Goal: Task Accomplishment & Management: Manage account settings

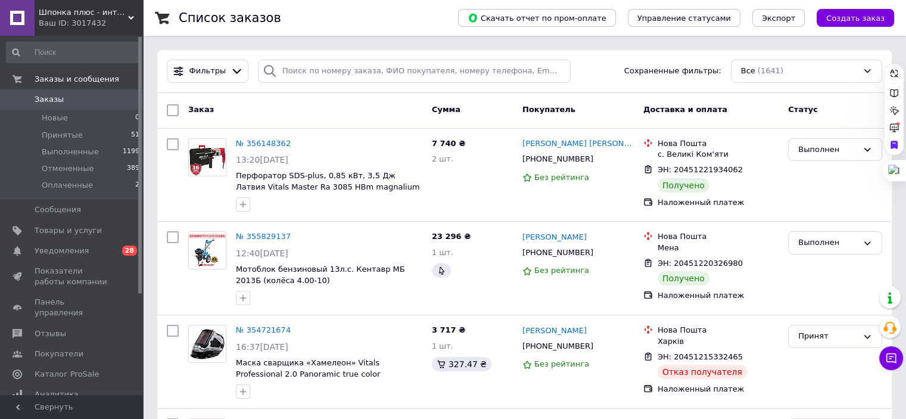
click at [72, 11] on span "Шпонка плюс - интернет гипермаркет" at bounding box center [83, 12] width 89 height 11
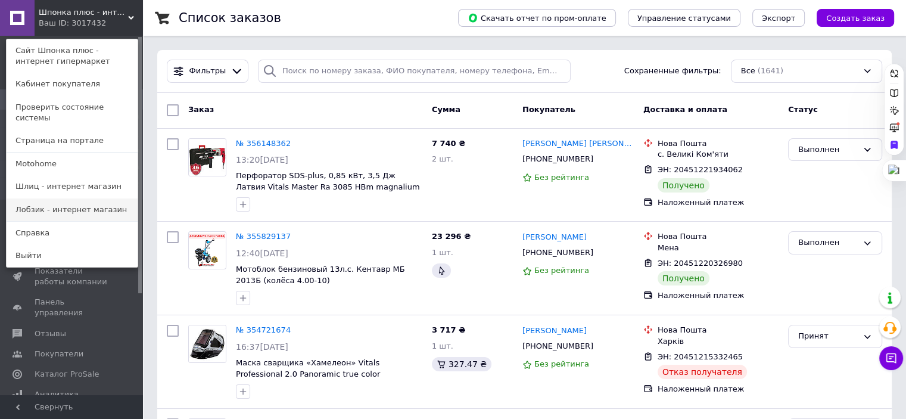
click at [78, 198] on link "Лобзик - интернет магазин" at bounding box center [72, 209] width 131 height 23
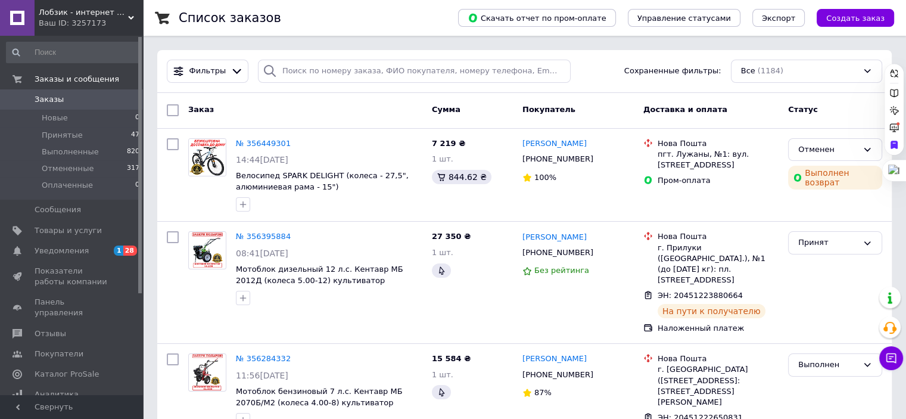
click at [69, 15] on span "Лобзик - интернет магазин" at bounding box center [83, 12] width 89 height 11
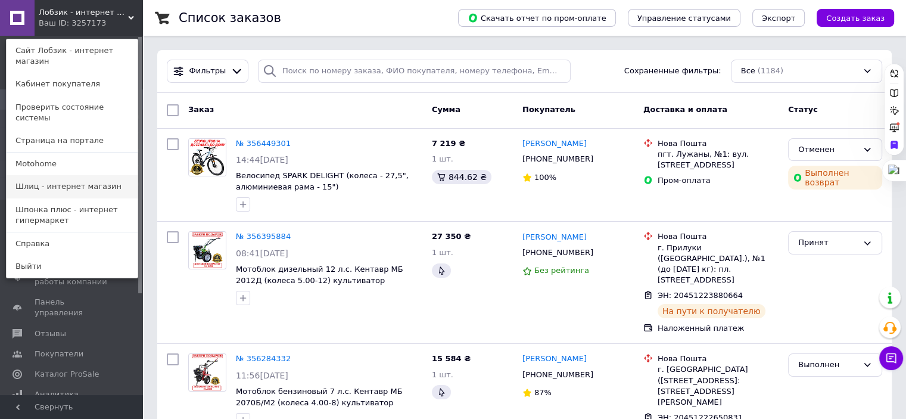
click at [62, 175] on link "Шлиц - интернет магазин" at bounding box center [72, 186] width 131 height 23
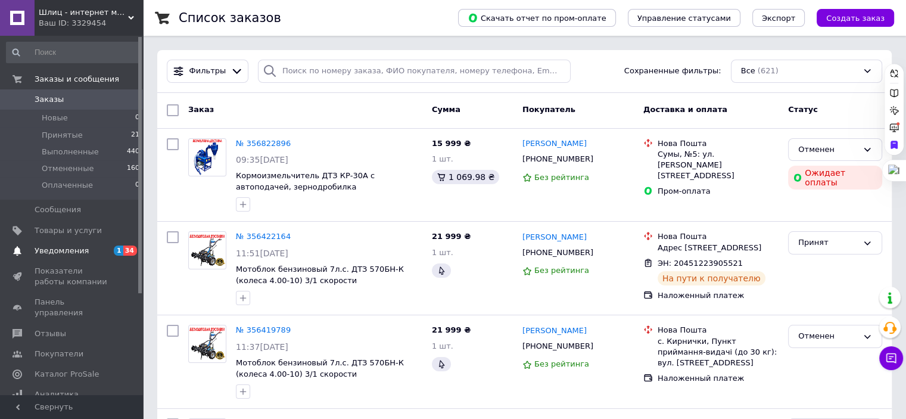
click at [70, 253] on span "Уведомления" at bounding box center [62, 250] width 54 height 11
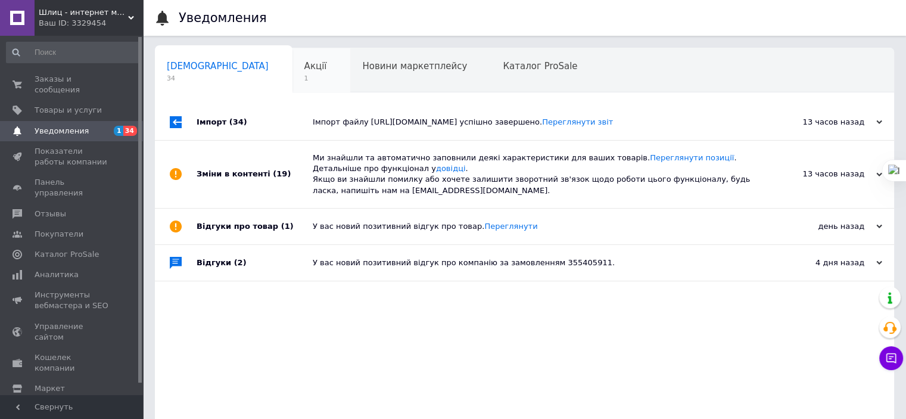
click at [293, 66] on div "Акції 1" at bounding box center [322, 70] width 58 height 45
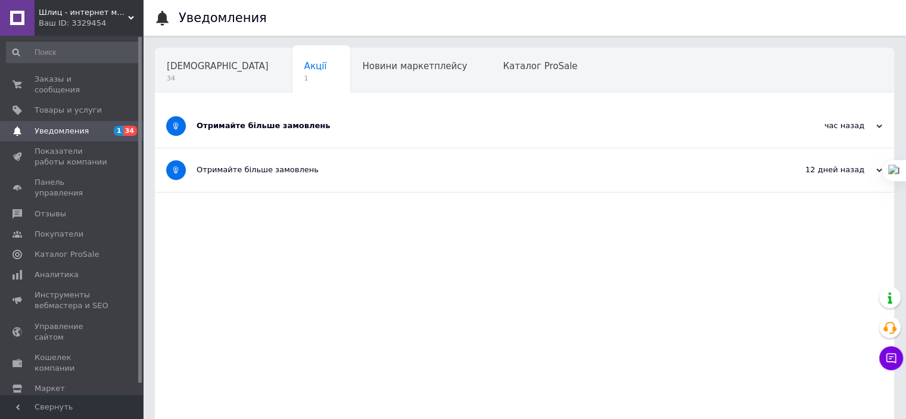
click at [229, 123] on div "Отримайте більше замовлень" at bounding box center [480, 125] width 567 height 11
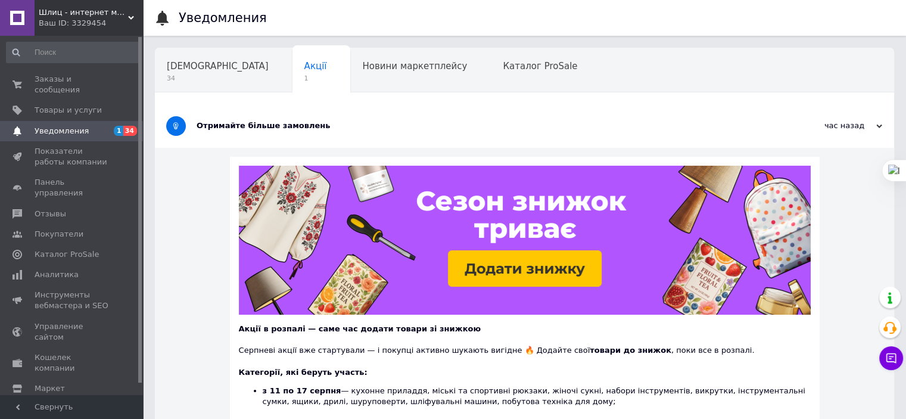
click at [62, 15] on span "Шлиц - интернет магазин" at bounding box center [83, 12] width 89 height 11
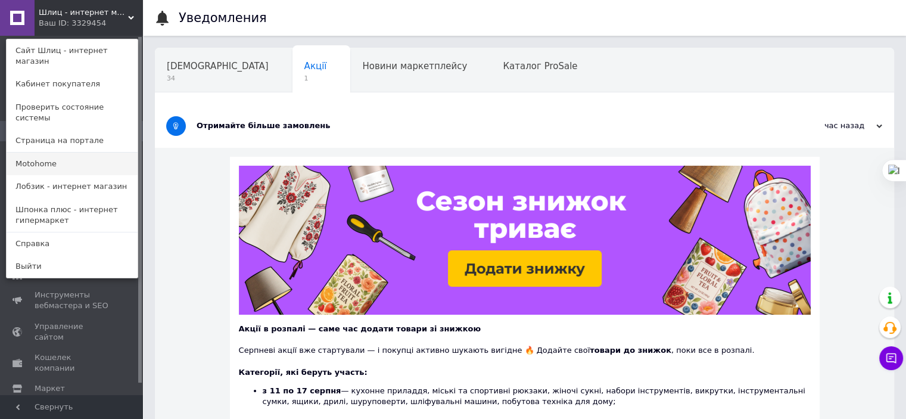
click at [52, 153] on link "Motohome" at bounding box center [72, 164] width 131 height 23
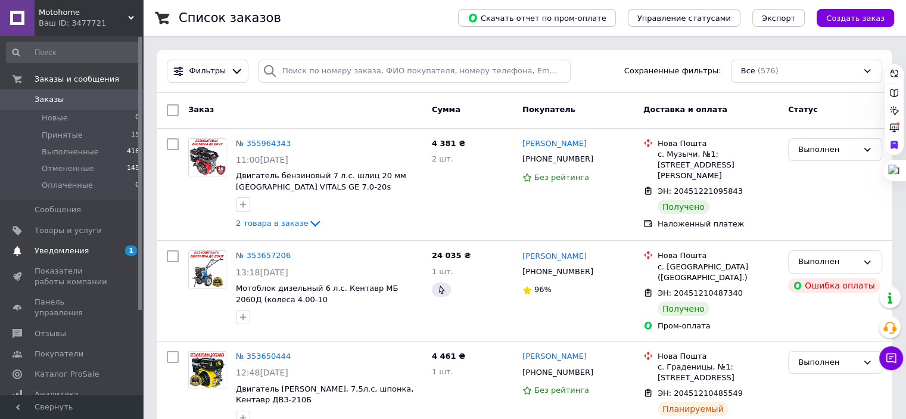
click at [85, 252] on span "Уведомления" at bounding box center [73, 250] width 76 height 11
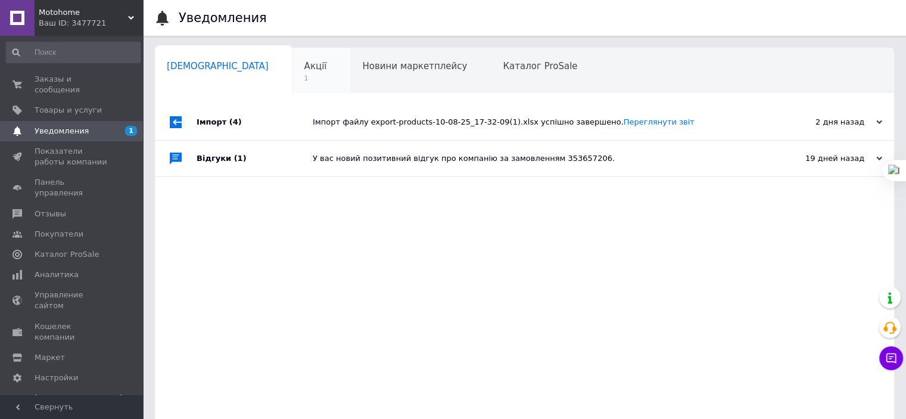
click at [304, 67] on span "Акції" at bounding box center [315, 66] width 23 height 11
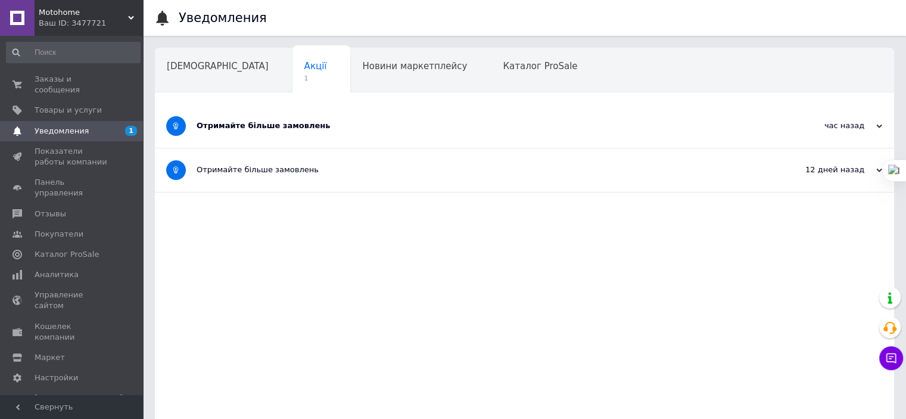
click at [306, 132] on div "Отримайте більше замовлень" at bounding box center [480, 125] width 567 height 43
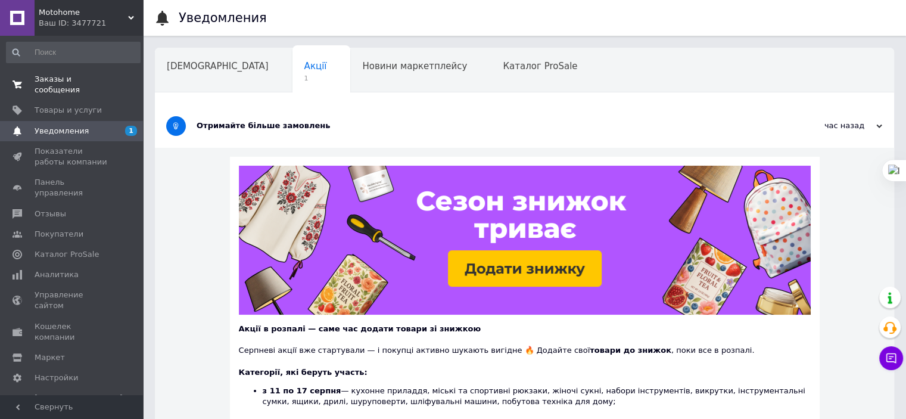
click at [100, 76] on span "Заказы и сообщения" at bounding box center [73, 84] width 76 height 21
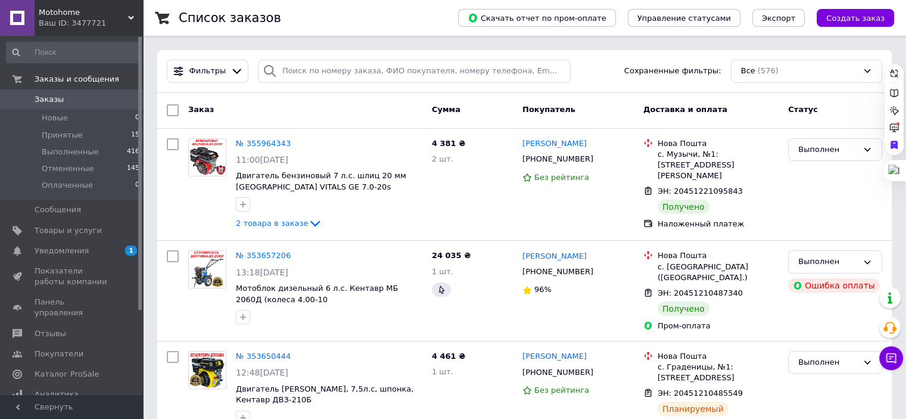
click at [49, 10] on span "Motohome" at bounding box center [83, 12] width 89 height 11
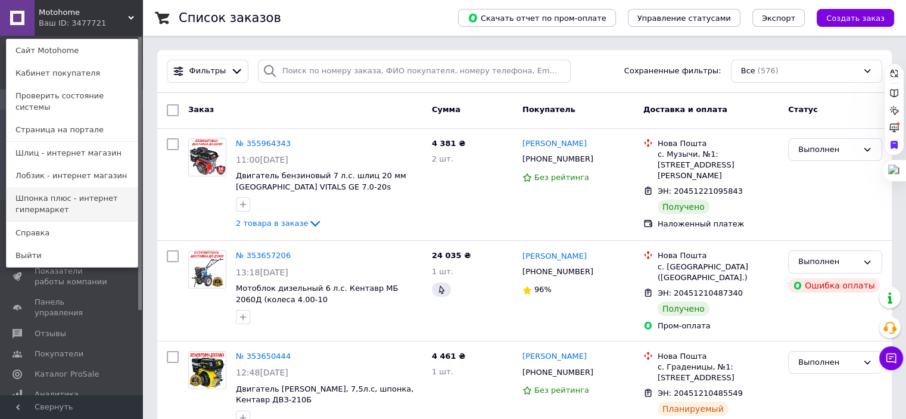
click at [62, 194] on link "Шпонка плюс - интернет гипермаркет" at bounding box center [72, 203] width 131 height 33
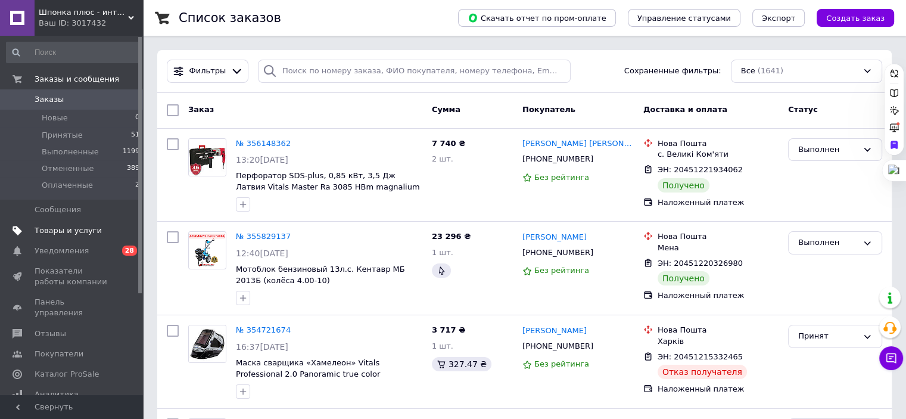
click at [63, 234] on span "Товары и услуги" at bounding box center [68, 230] width 67 height 11
